Goal: Task Accomplishment & Management: Complete application form

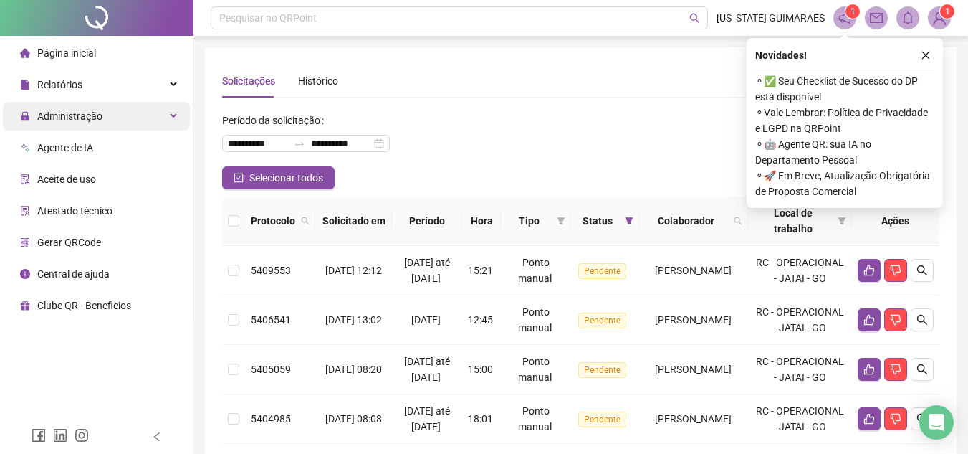
click at [90, 118] on span "Administração" at bounding box center [69, 115] width 65 height 11
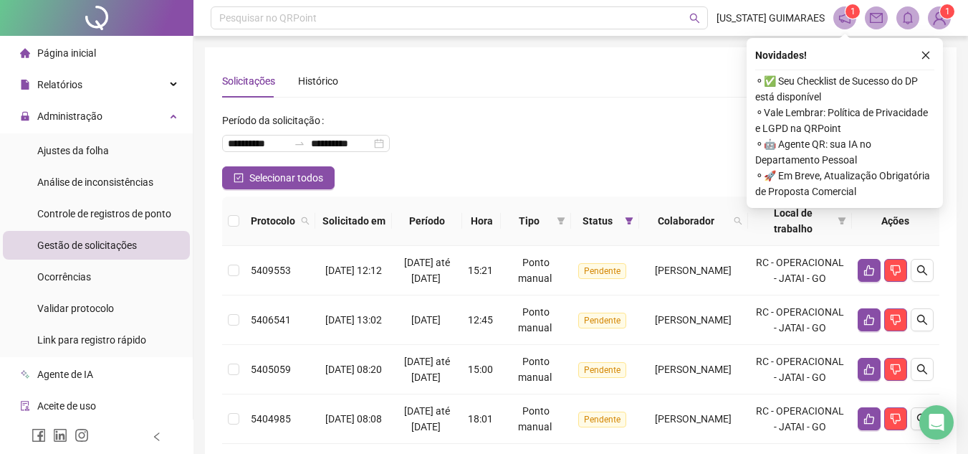
click at [60, 49] on span "Página inicial" at bounding box center [66, 52] width 59 height 11
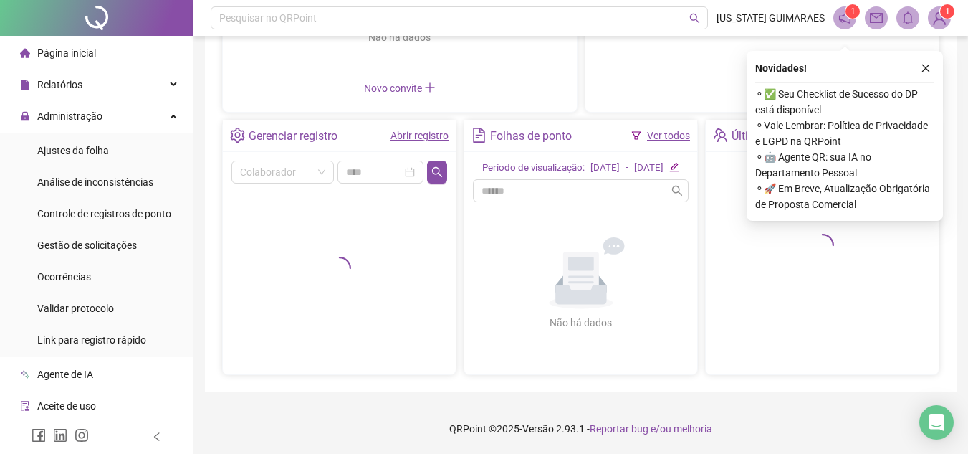
scroll to position [245, 0]
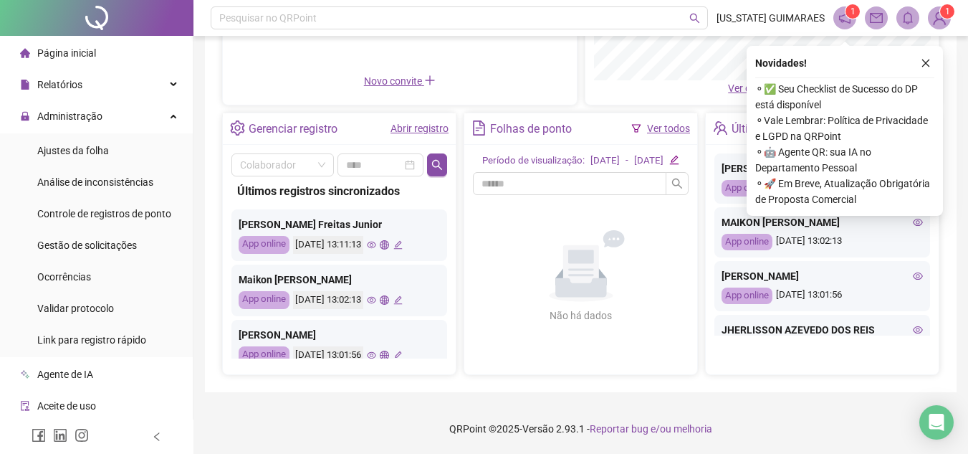
click at [284, 176] on div "Últimos registros sincronizados [PERSON_NAME] Junior App online [DATE] 13:11:13…" at bounding box center [339, 267] width 216 height 182
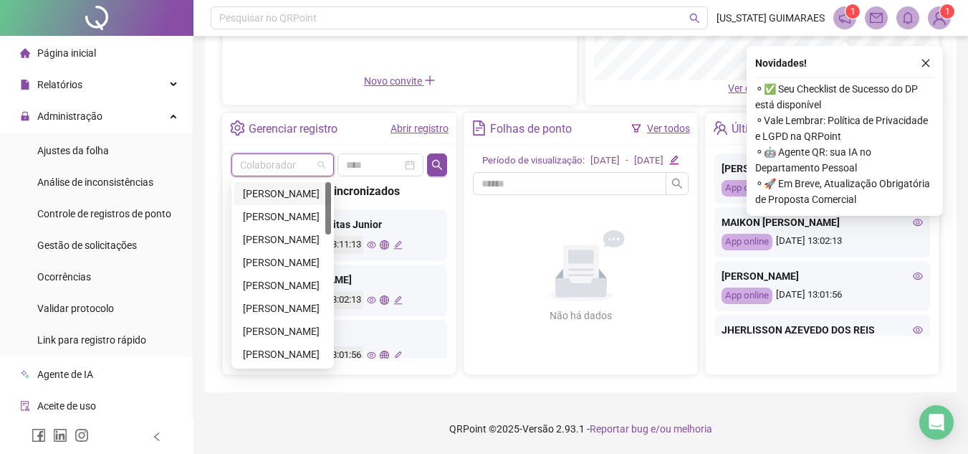
click at [285, 158] on input "search" at bounding box center [276, 165] width 72 height 22
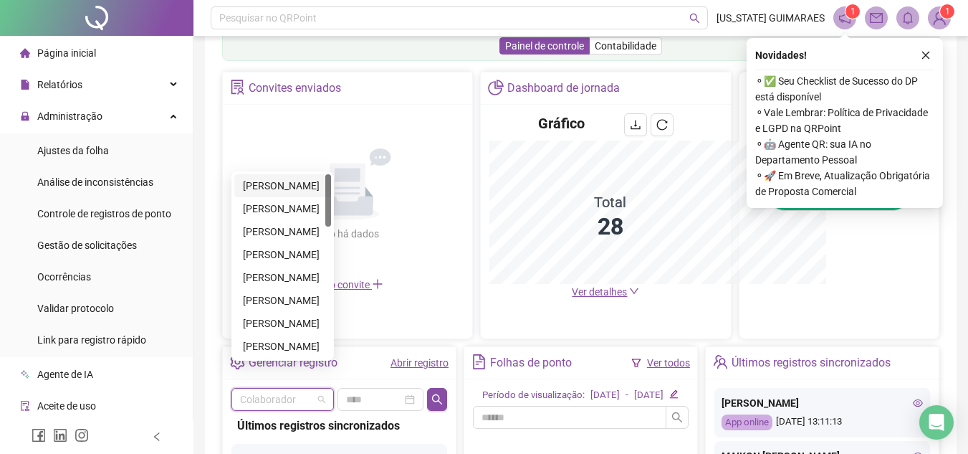
scroll to position [457, 0]
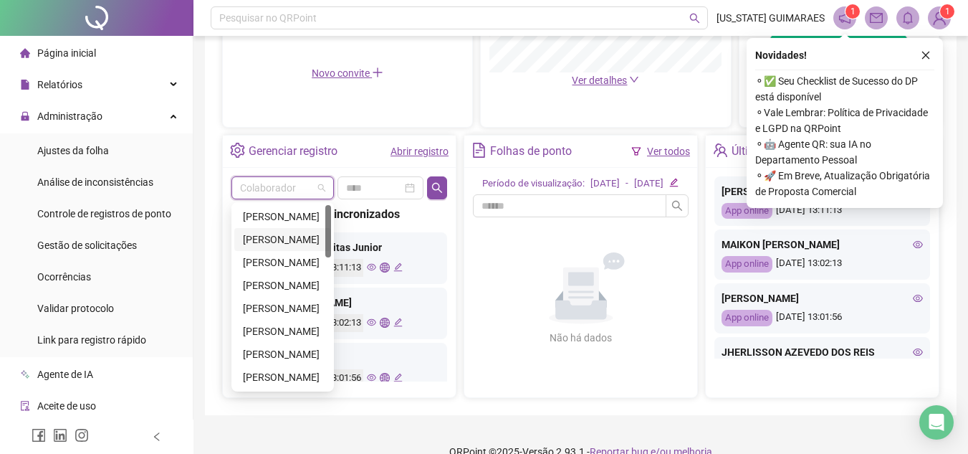
click at [275, 231] on div "[PERSON_NAME]" at bounding box center [283, 239] width 80 height 16
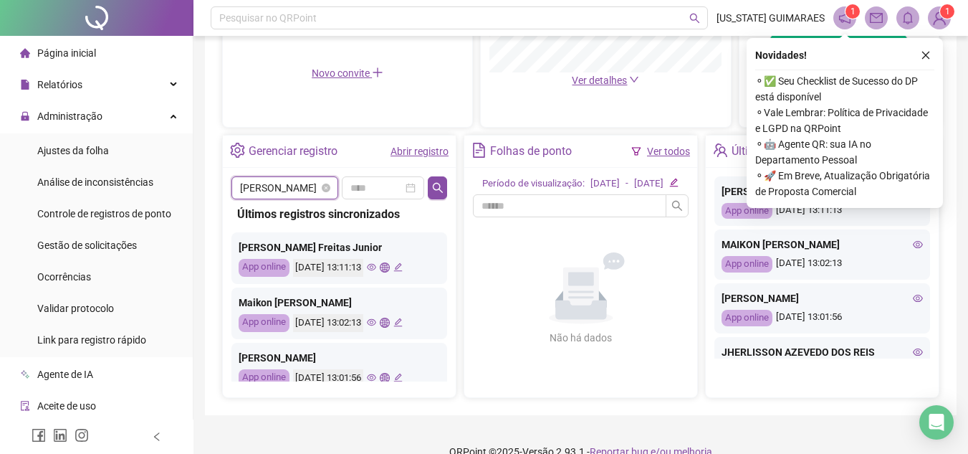
click at [280, 188] on span "[PERSON_NAME]" at bounding box center [285, 188] width 90 height 22
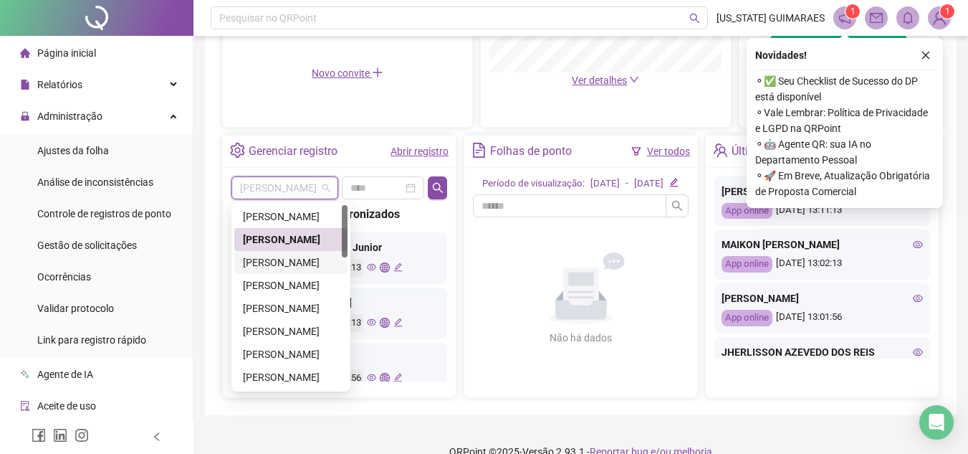
click at [290, 260] on div "[PERSON_NAME]" at bounding box center [291, 262] width 96 height 16
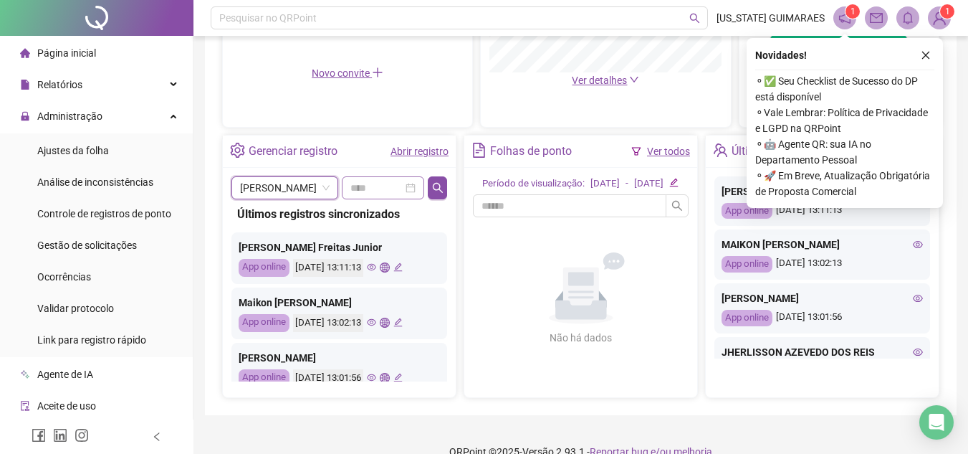
click at [419, 186] on div at bounding box center [383, 187] width 82 height 23
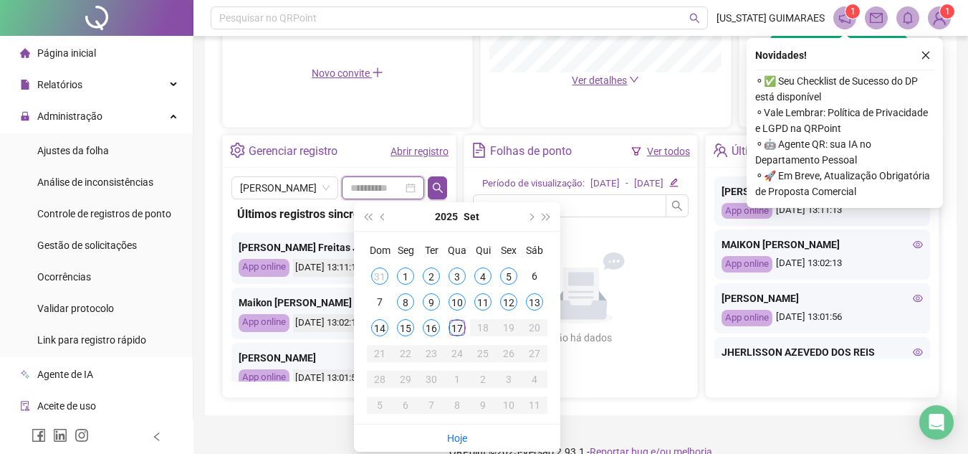
type input "**********"
click at [457, 326] on div "17" at bounding box center [457, 327] width 17 height 17
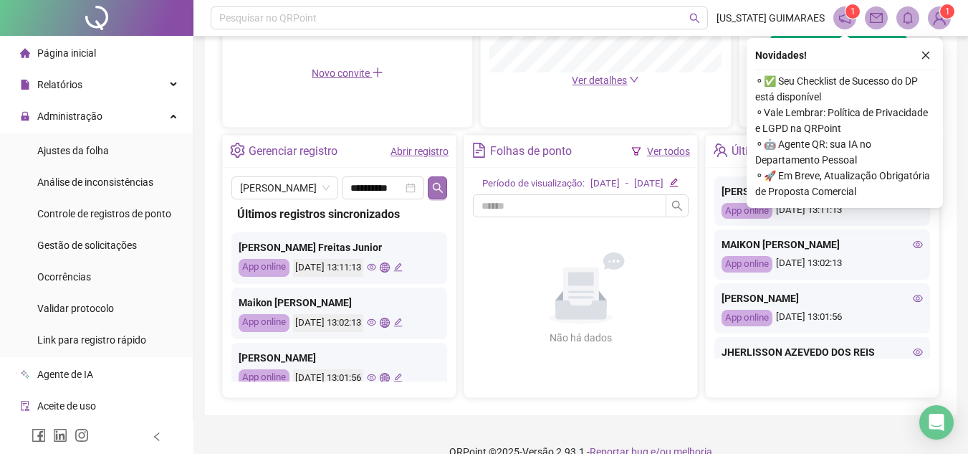
click at [439, 191] on icon "search" at bounding box center [437, 187] width 11 height 11
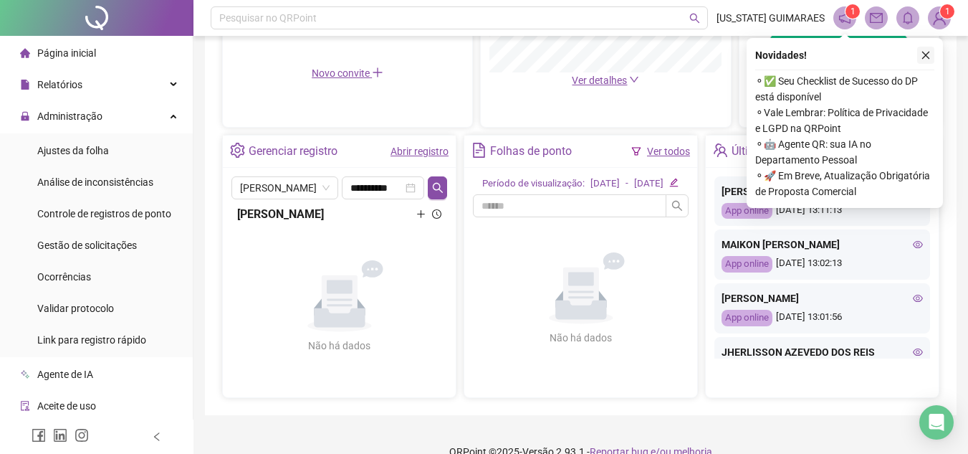
click at [929, 52] on icon "close" at bounding box center [926, 56] width 8 height 8
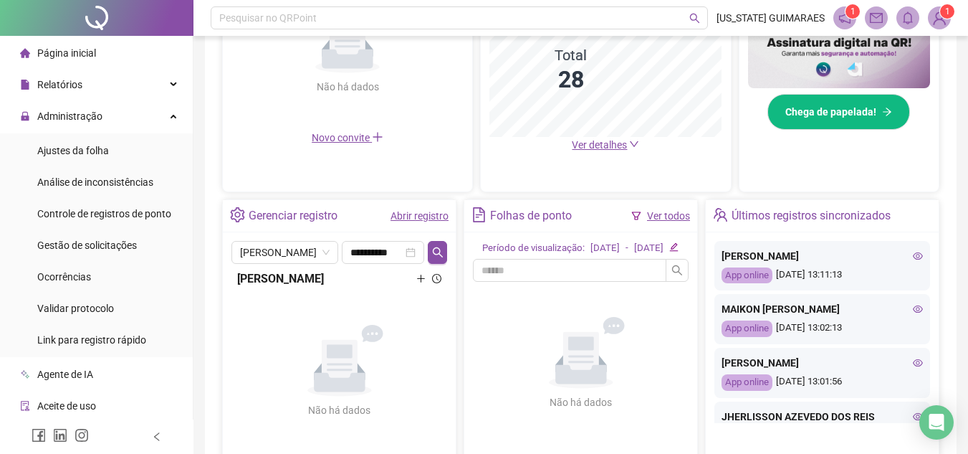
scroll to position [487, 0]
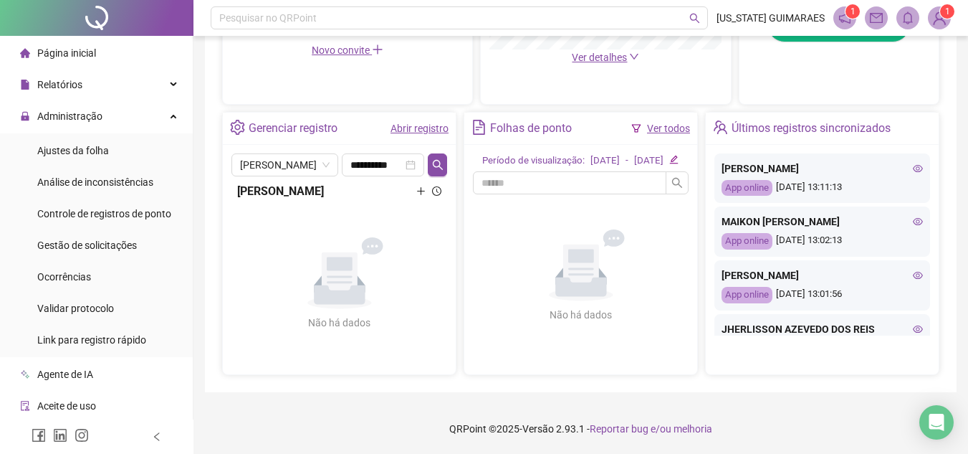
click at [833, 120] on div "Últimos registros sincronizados" at bounding box center [811, 128] width 159 height 24
click at [439, 194] on icon "clock-circle" at bounding box center [436, 190] width 9 height 9
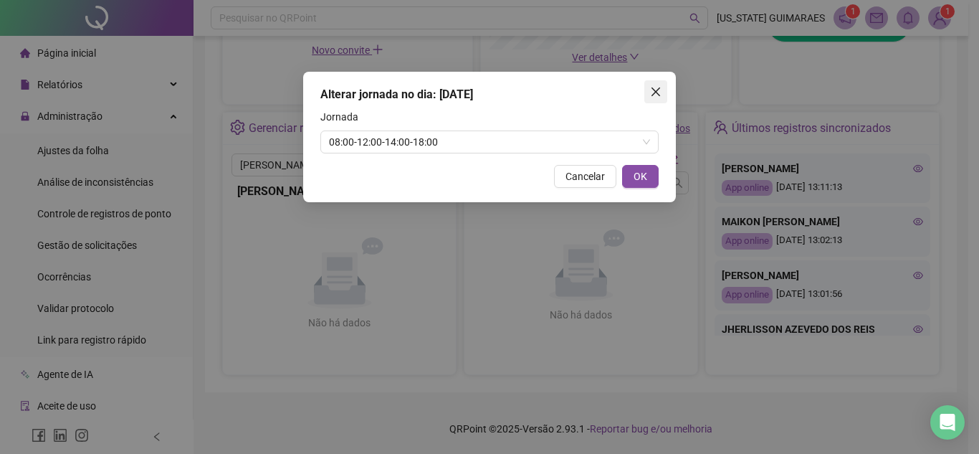
click at [660, 87] on icon "close" at bounding box center [655, 91] width 11 height 11
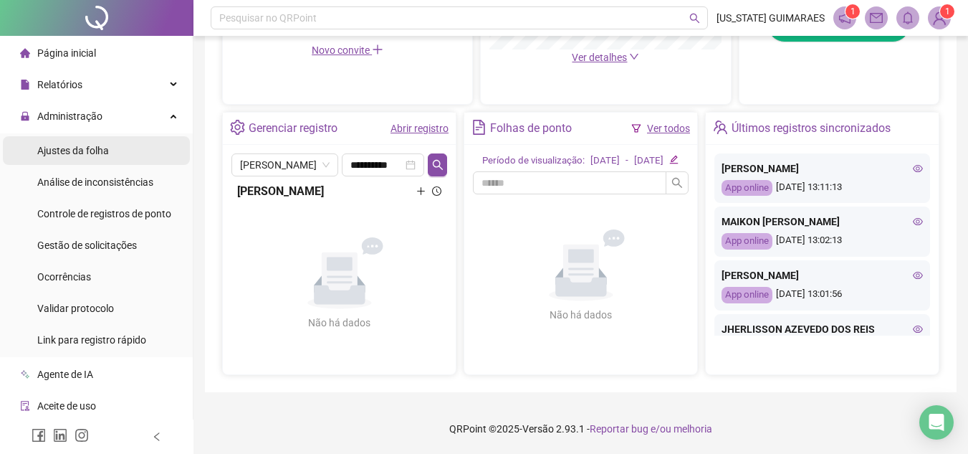
click at [82, 146] on span "Ajustes da folha" at bounding box center [73, 150] width 72 height 11
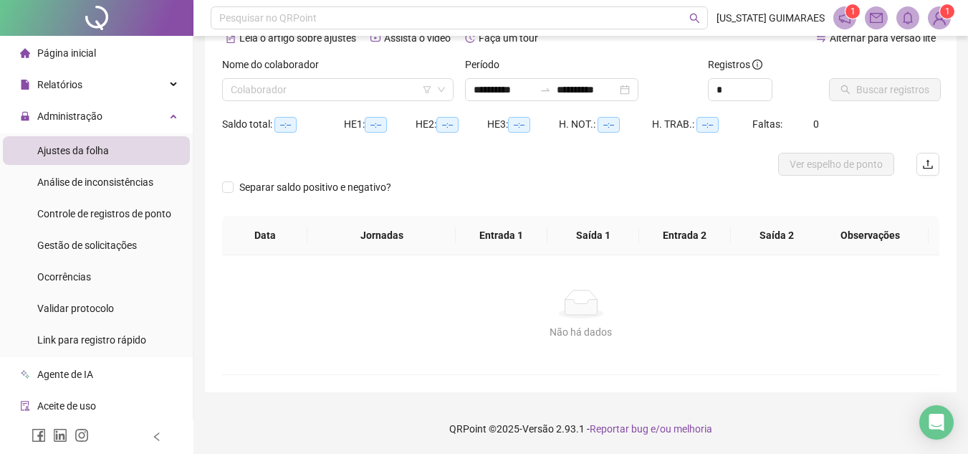
scroll to position [75, 0]
type input "**********"
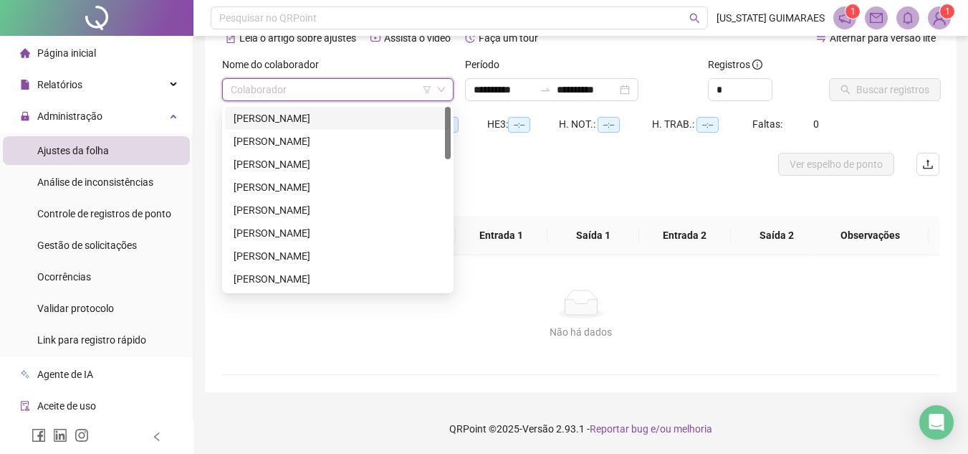
click at [431, 87] on input "search" at bounding box center [331, 90] width 201 height 22
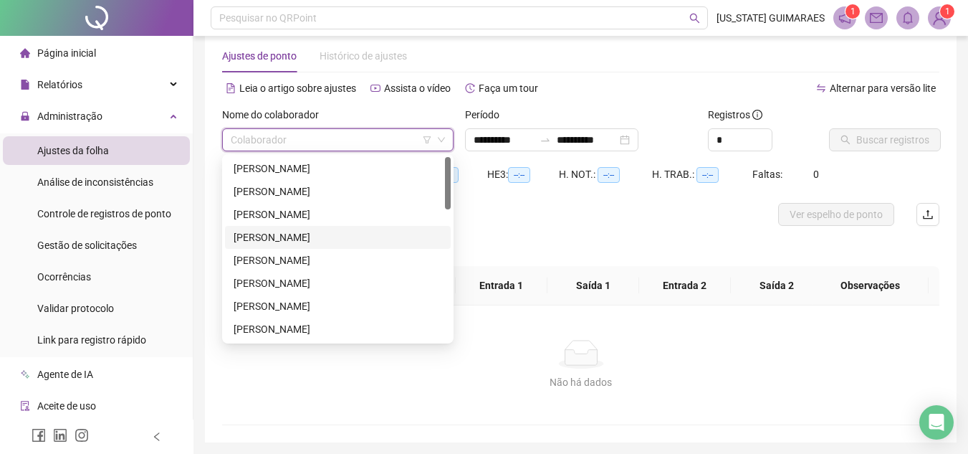
scroll to position [0, 0]
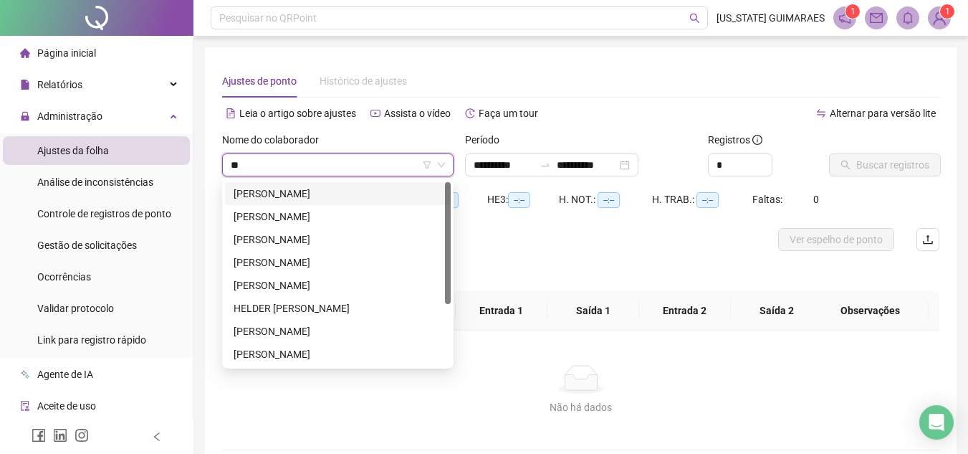
type input "***"
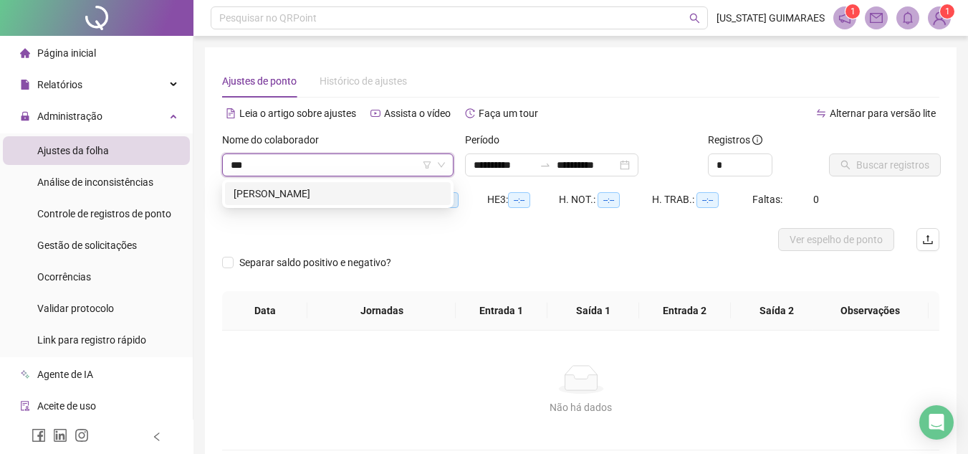
click at [335, 184] on div "[PERSON_NAME]" at bounding box center [338, 193] width 226 height 23
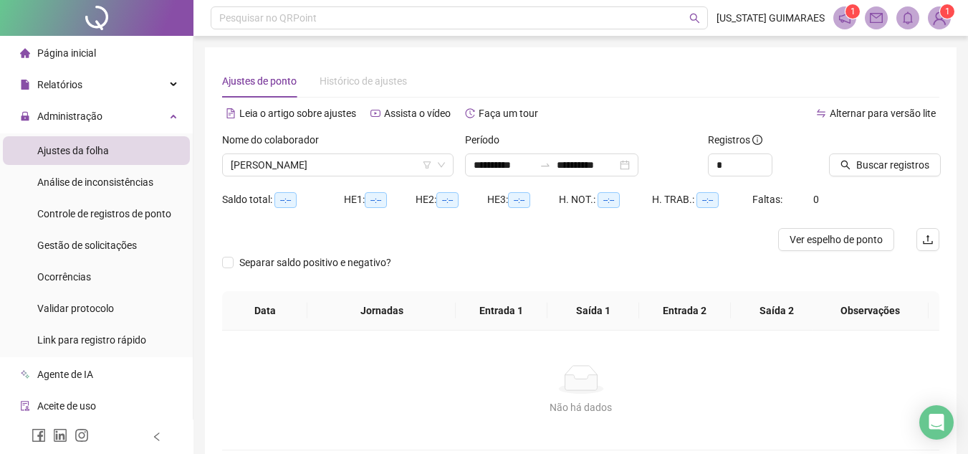
click at [591, 226] on div "H. NOT.: --:--" at bounding box center [605, 208] width 93 height 40
click at [639, 166] on div "**********" at bounding box center [551, 164] width 173 height 23
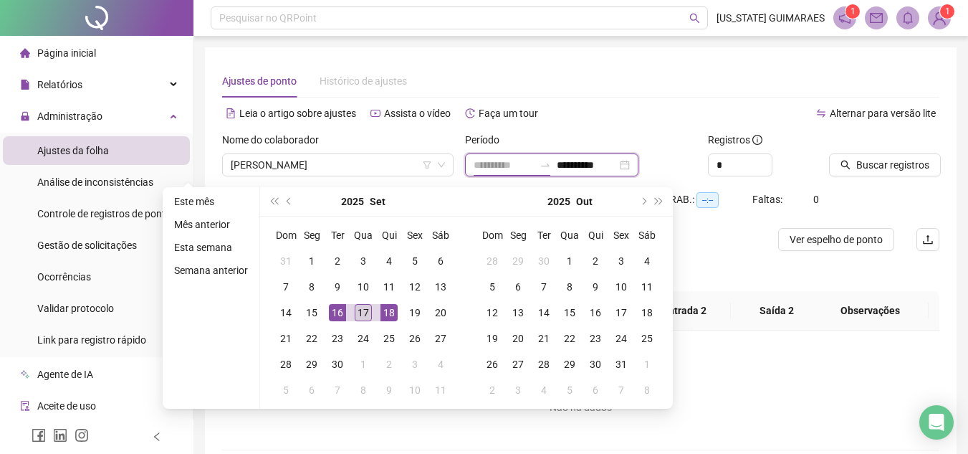
type input "**********"
click at [365, 310] on div "17" at bounding box center [363, 312] width 17 height 17
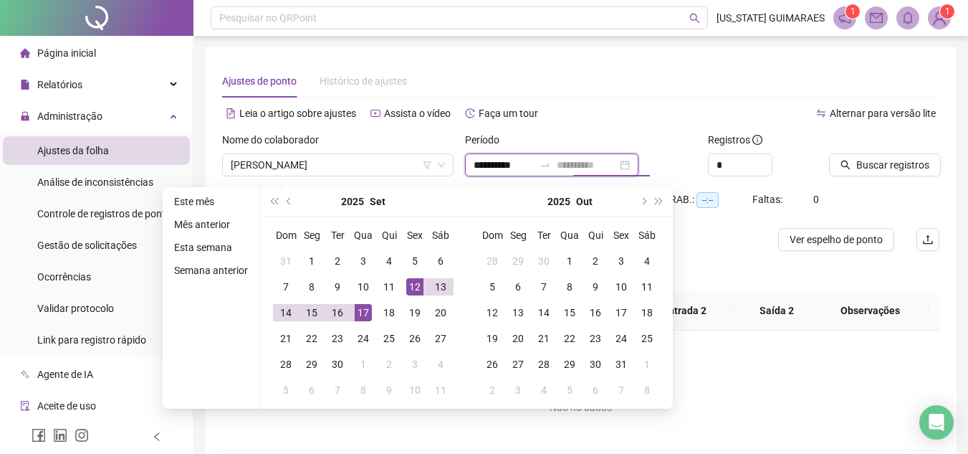
type input "**********"
click at [358, 315] on div "17" at bounding box center [363, 312] width 17 height 17
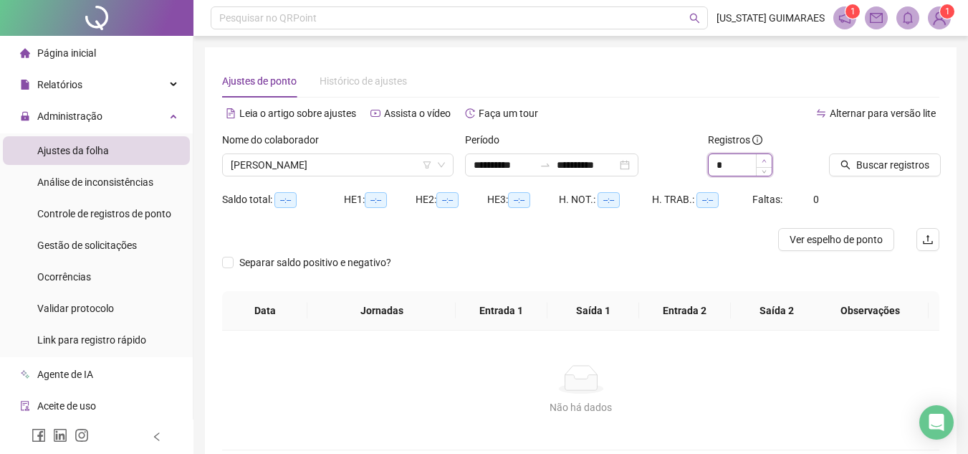
type input "*"
click at [765, 160] on icon "up" at bounding box center [764, 160] width 4 height 3
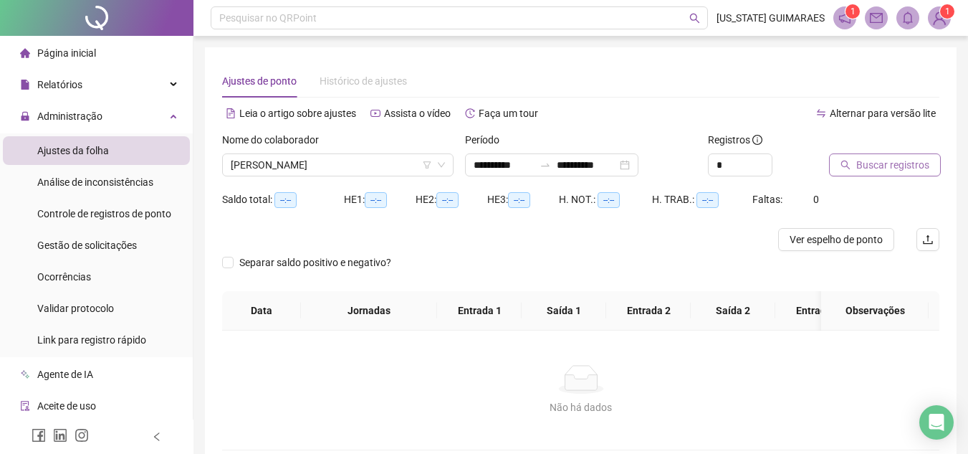
click at [856, 168] on span "Buscar registros" at bounding box center [892, 165] width 73 height 16
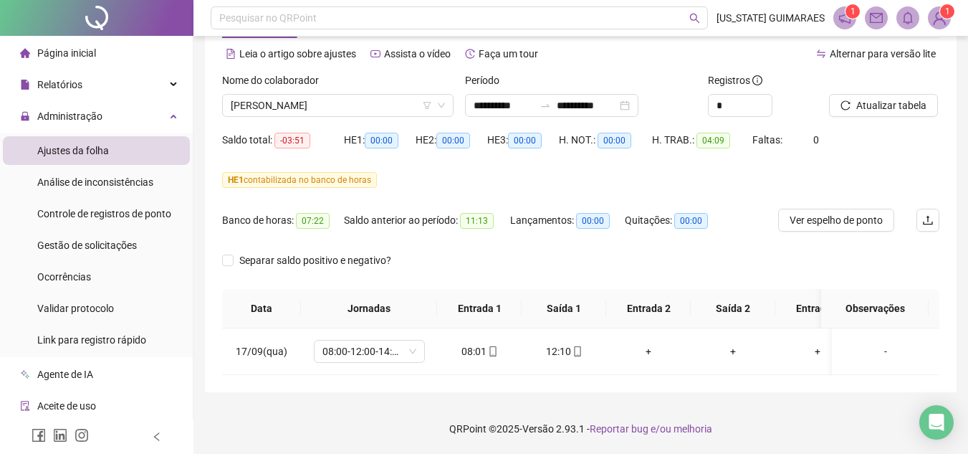
scroll to position [70, 0]
